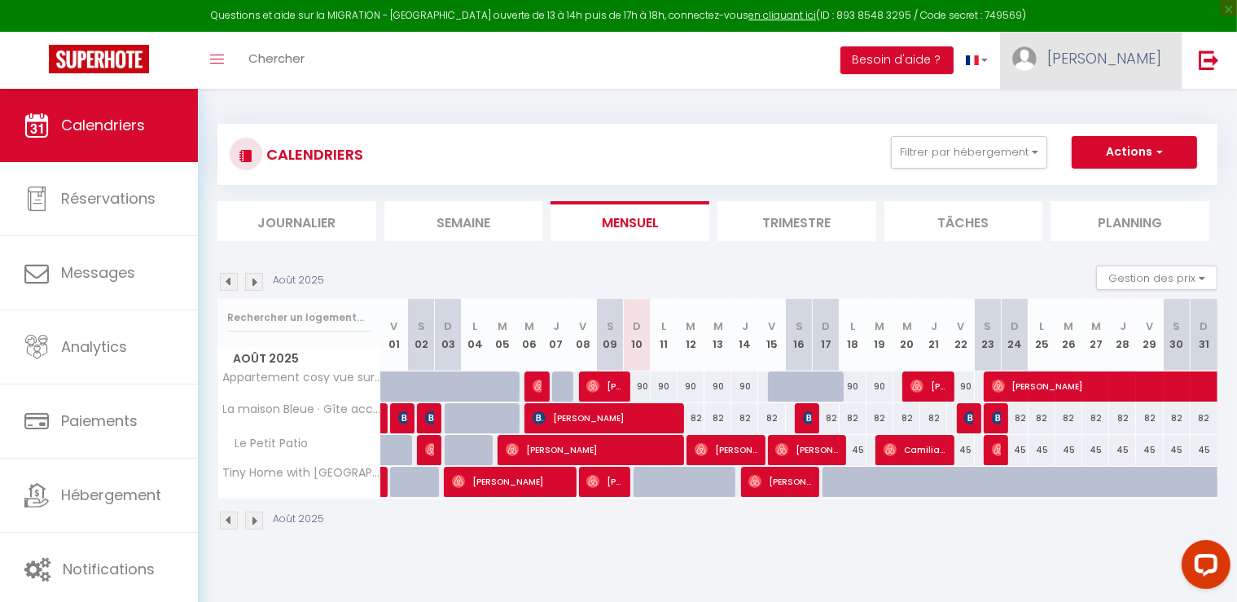
click at [1070, 60] on link "[PERSON_NAME]" at bounding box center [1091, 60] width 182 height 57
click at [1100, 111] on link "Paramètres" at bounding box center [1116, 113] width 121 height 28
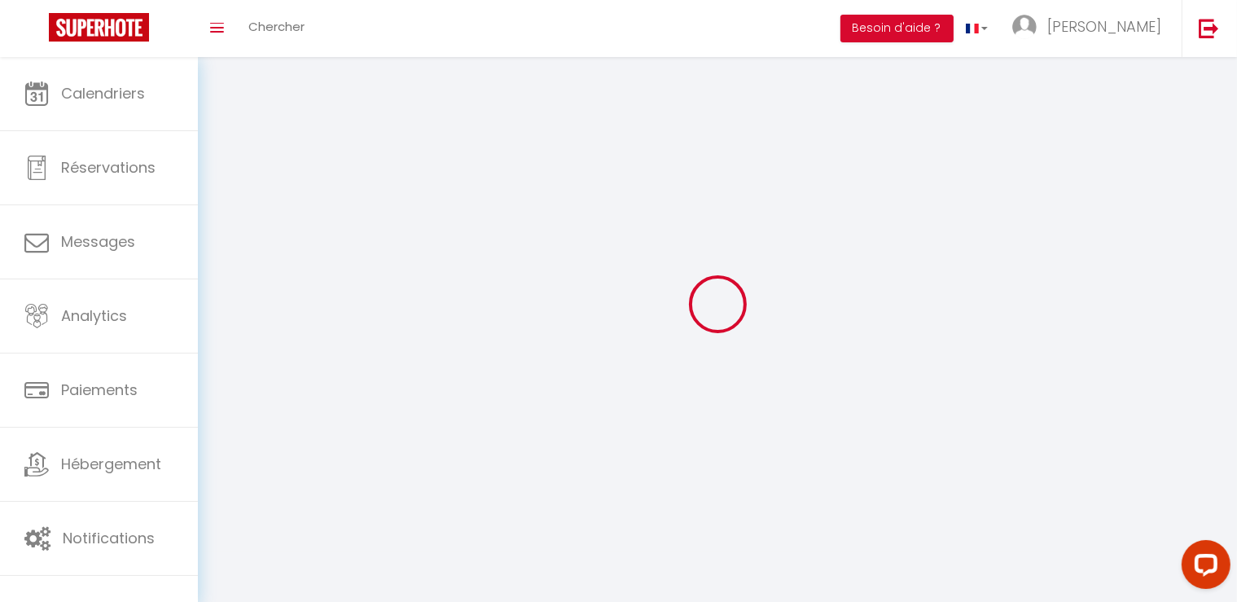
select select "fr"
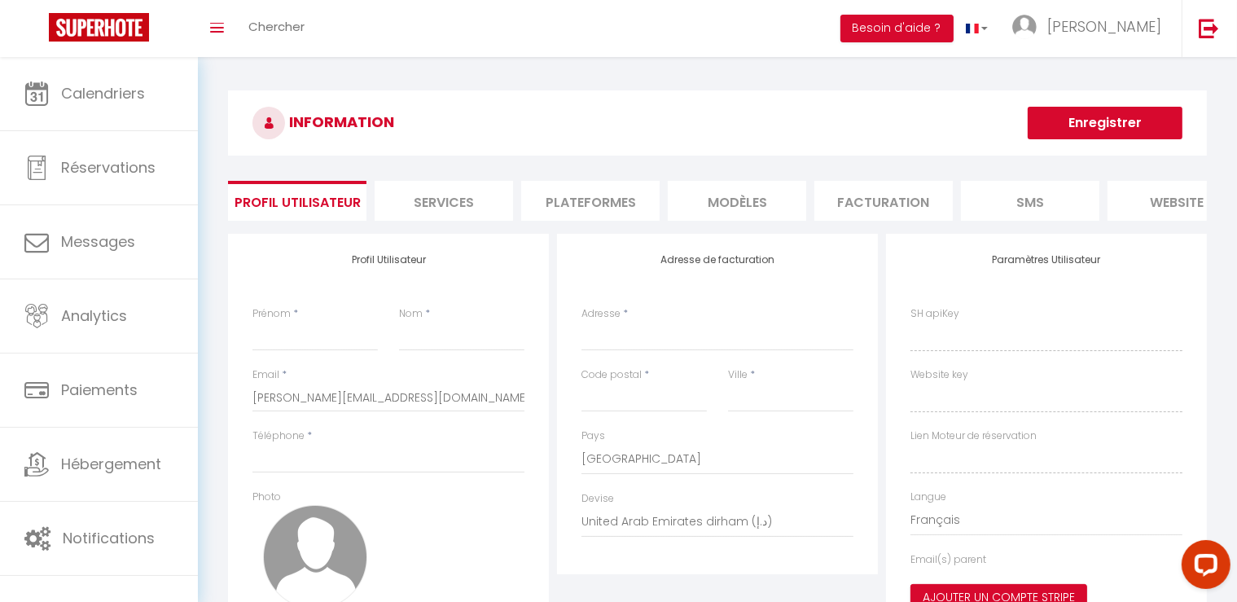
type input "[PERSON_NAME]"
type input "PUPILLE"
type input "0750530345"
type input "[STREET_ADDRESS]"
type input "58200"
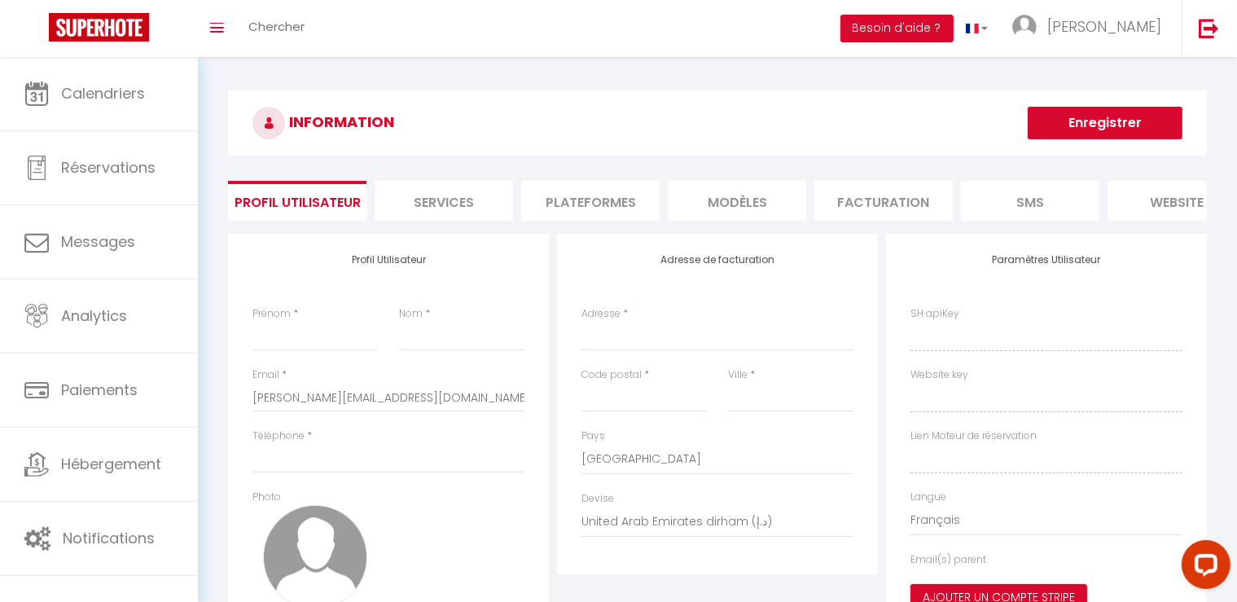
type input "COSNE-[GEOGRAPHIC_DATA]"
select select "1"
select select "28"
type input "oACvBSdY8CuYfvXfwKOg9Ww6P"
type input "uN5jXpseqHqgr10tmqB83faGc"
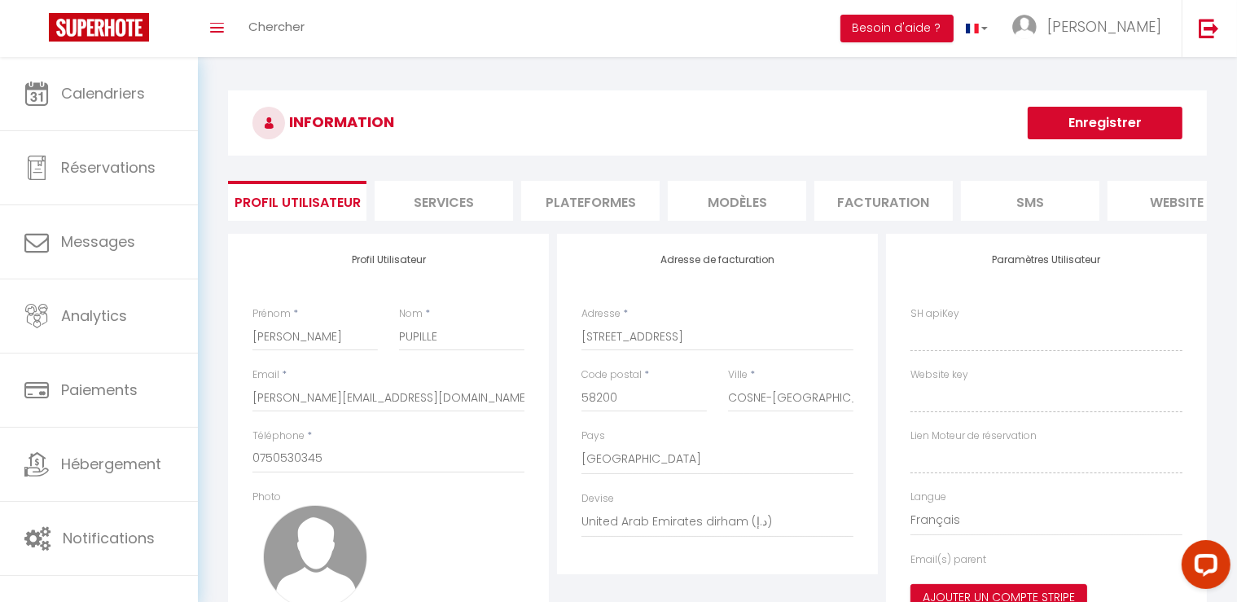
type input "[URL][DOMAIN_NAME]"
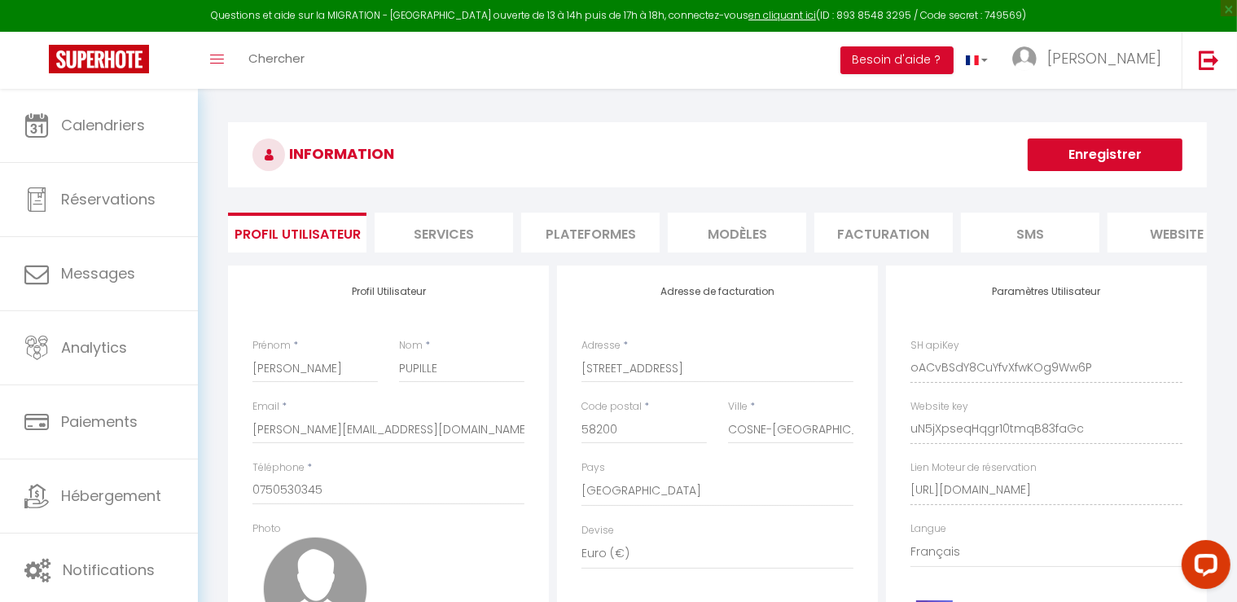
click at [572, 230] on li "Plateformes" at bounding box center [590, 233] width 138 height 40
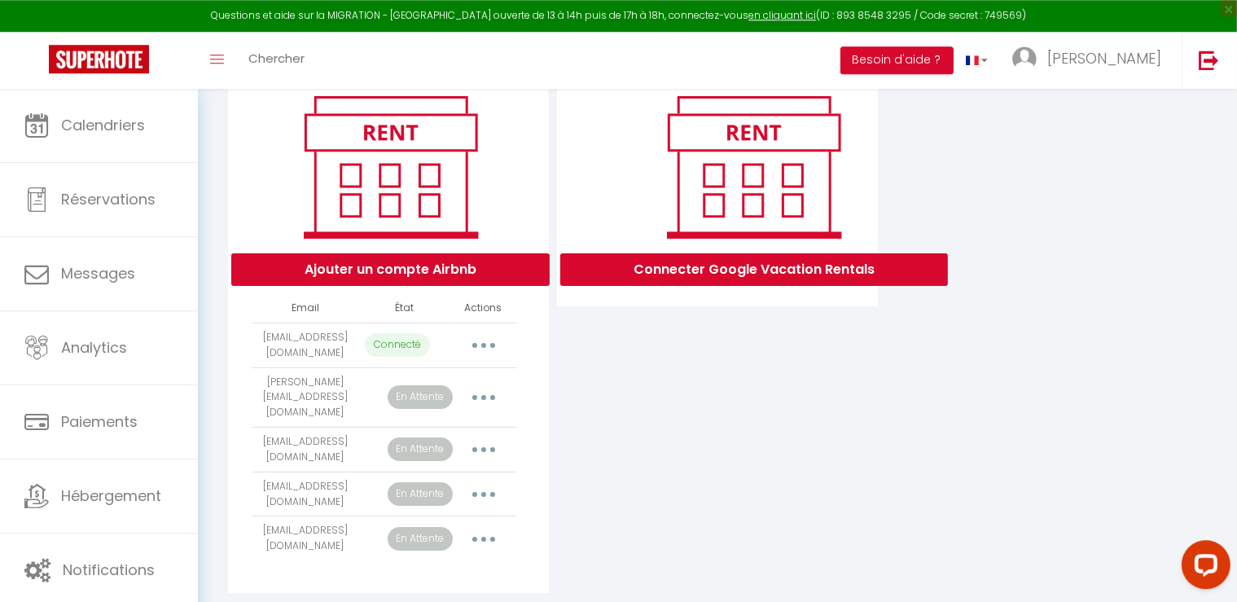
scroll to position [231, 0]
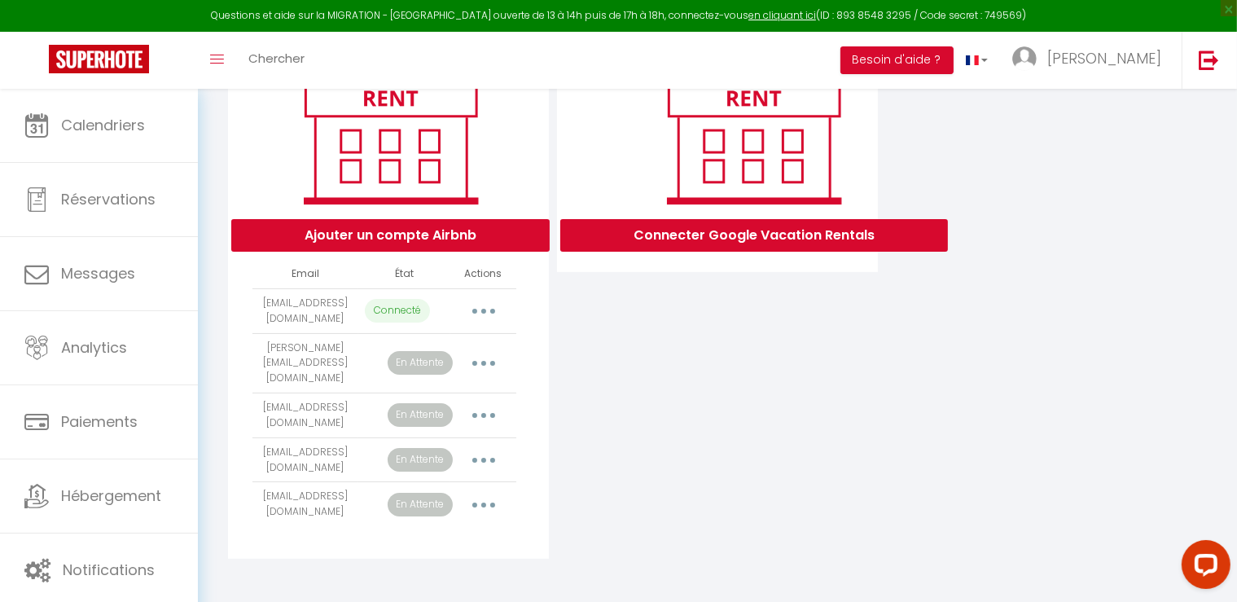
click at [489, 324] on button "button" at bounding box center [484, 311] width 46 height 26
click at [705, 366] on div "Connecter Google Vacation Rentals" at bounding box center [717, 296] width 329 height 525
click at [483, 366] on icon "button" at bounding box center [483, 363] width 5 height 5
click at [746, 376] on div "Connecter Google Vacation Rentals" at bounding box center [717, 296] width 329 height 525
